Goal: Information Seeking & Learning: Find specific fact

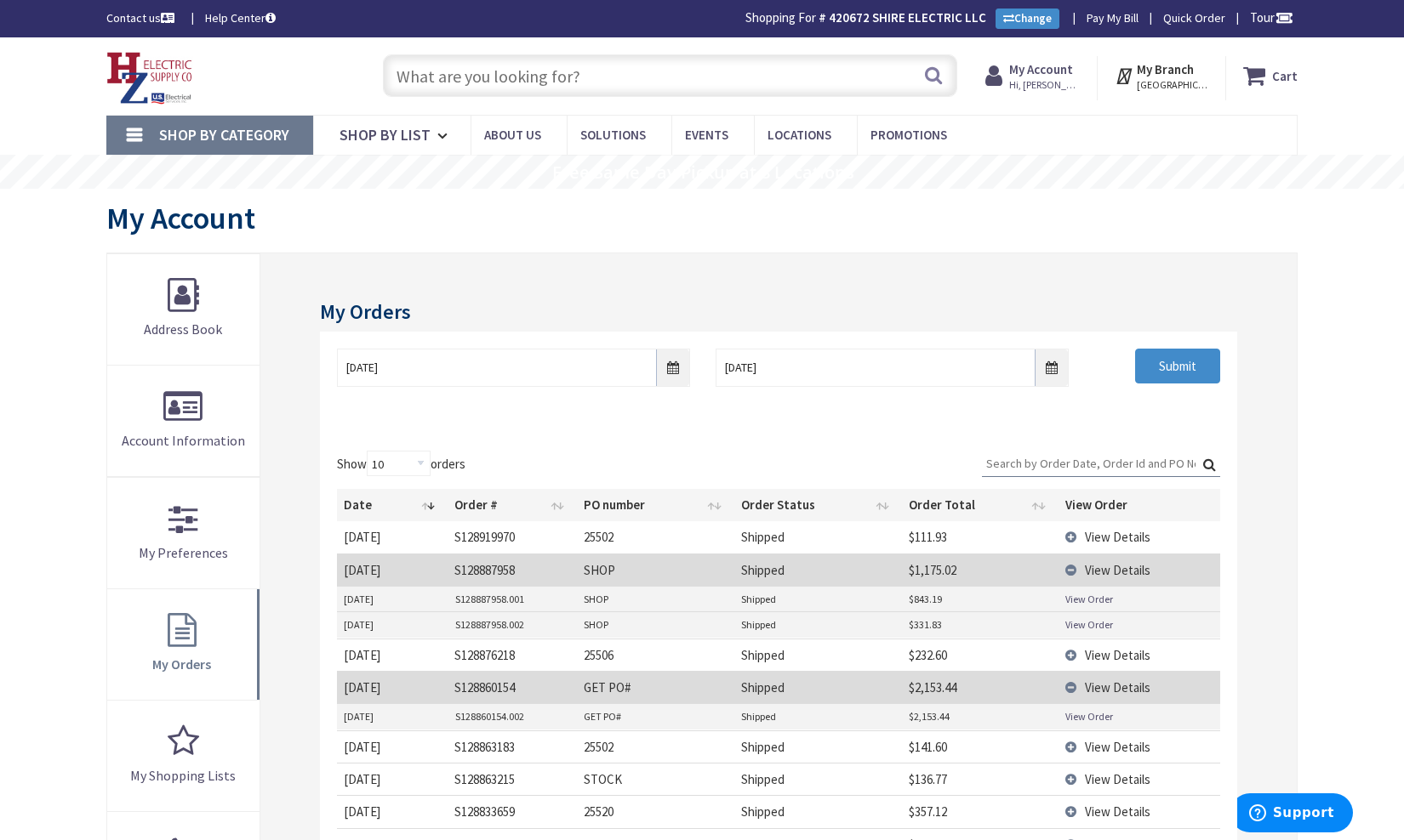
click at [710, 80] on input "text" at bounding box center [670, 76] width 574 height 43
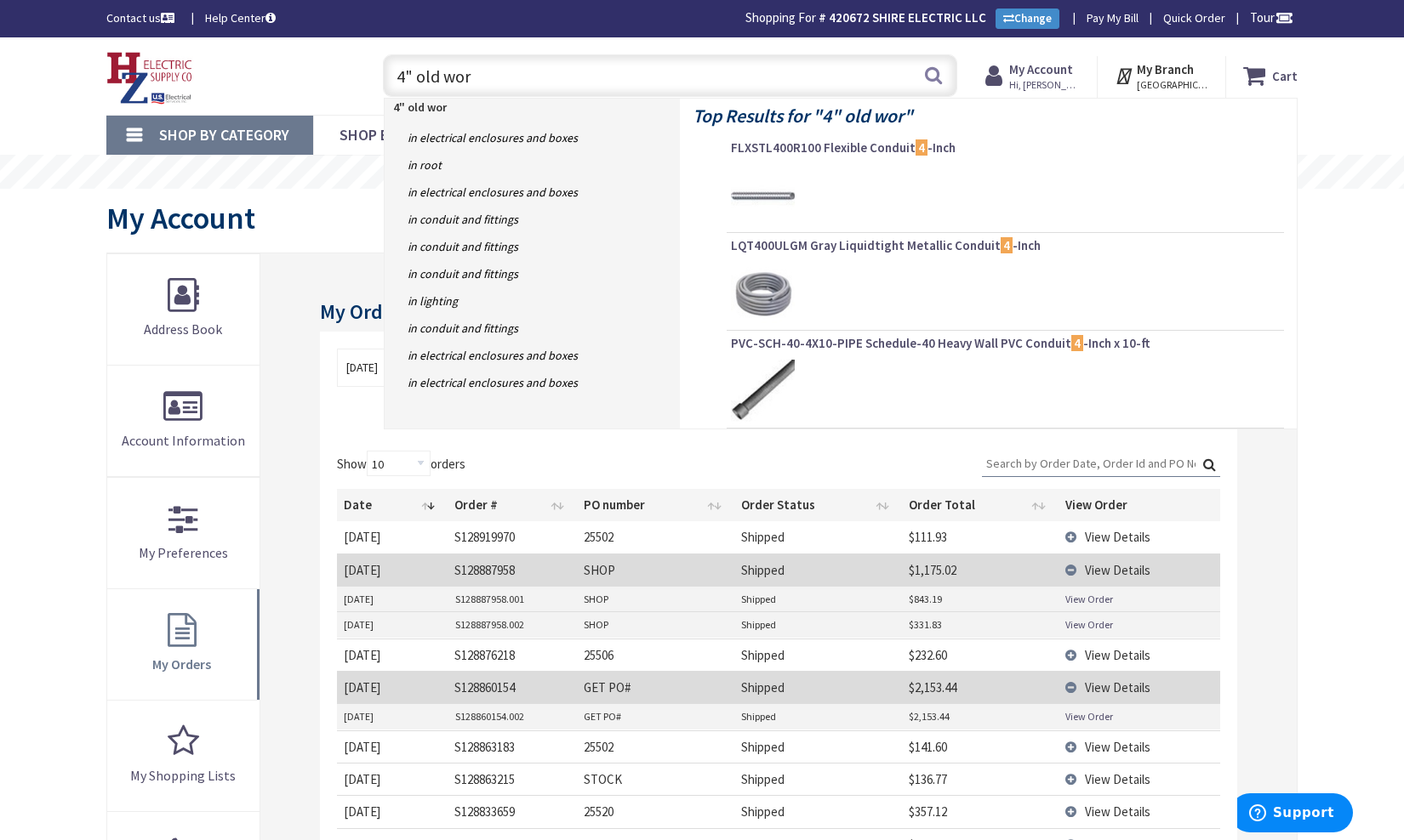
type input "4" old work"
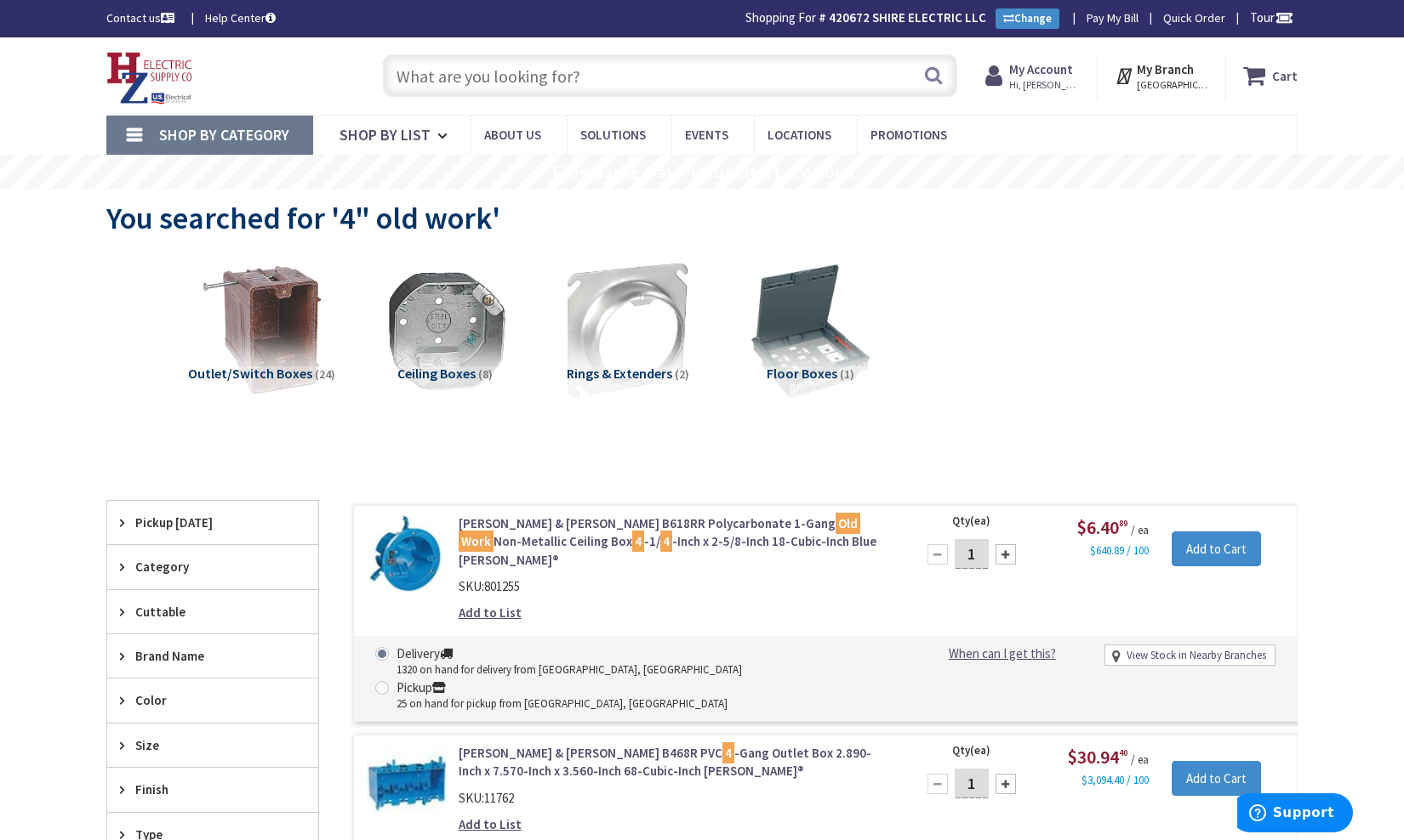
click at [583, 78] on input "text" at bounding box center [670, 76] width 574 height 43
click at [577, 78] on input "text" at bounding box center [670, 76] width 574 height 43
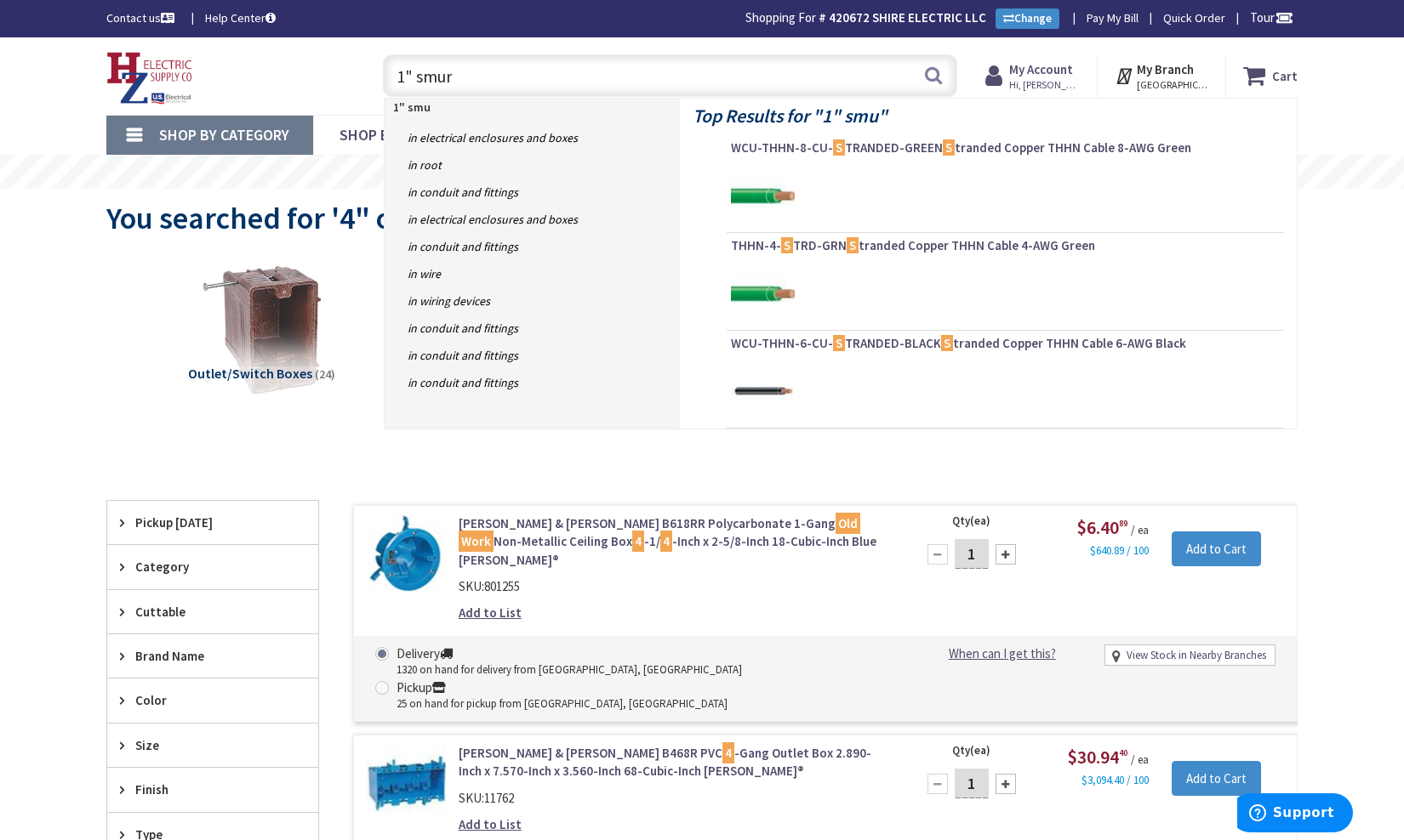
type input "1" smurf"
